Goal: Task Accomplishment & Management: Manage account settings

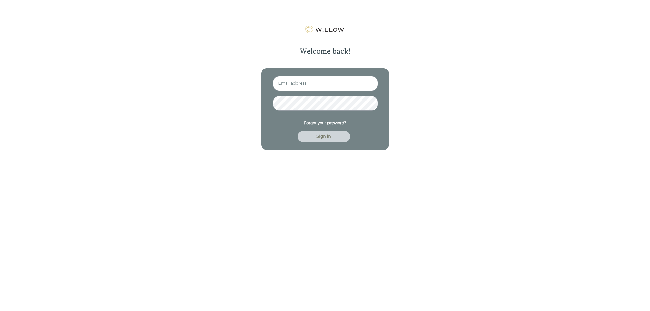
type input "[EMAIL_ADDRESS][DOMAIN_NAME]"
click at [319, 138] on div "Sign in" at bounding box center [323, 137] width 41 height 6
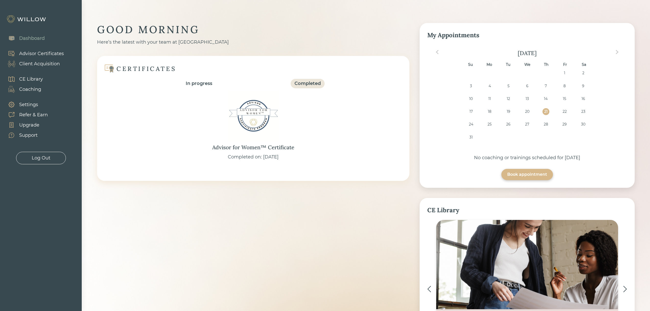
click at [33, 63] on div "Client Acquisition" at bounding box center [39, 64] width 41 height 7
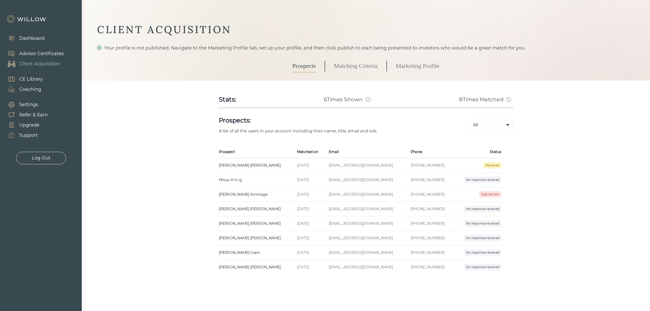
click at [489, 195] on span "Did not win" at bounding box center [490, 195] width 22 height 6
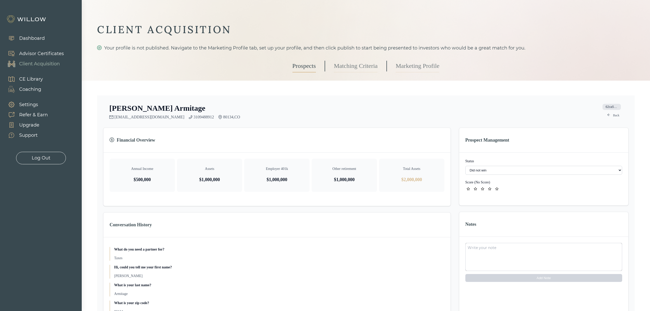
click at [497, 171] on select "- Not ready to move forward No response received Received Won (Matched) Bad lea…" at bounding box center [543, 170] width 157 height 9
select select "8"
click at [503, 170] on select "- Not ready to move forward No response received Received Won (Matched) Bad lea…" at bounding box center [543, 170] width 157 height 9
click at [616, 116] on link "Back" at bounding box center [613, 115] width 18 height 6
